Goal: Task Accomplishment & Management: Manage account settings

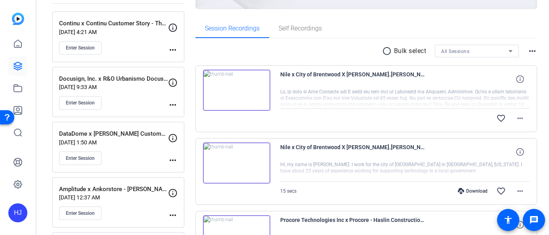
scroll to position [109, 0]
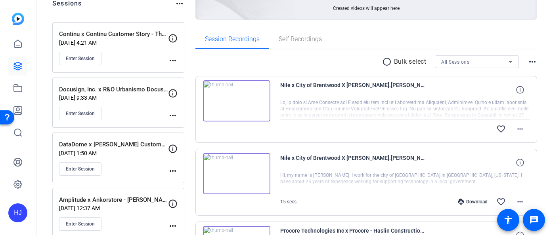
scroll to position [105, 0]
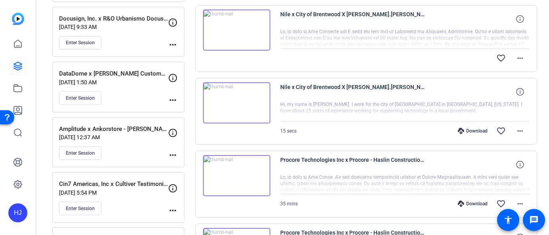
scroll to position [168, 0]
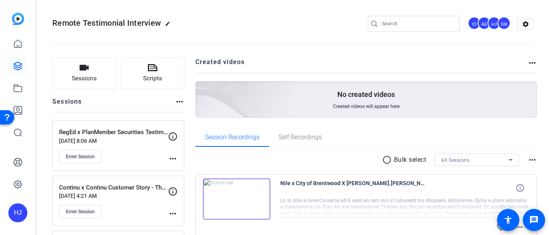
scroll to position [61, 0]
